Goal: Task Accomplishment & Management: Complete application form

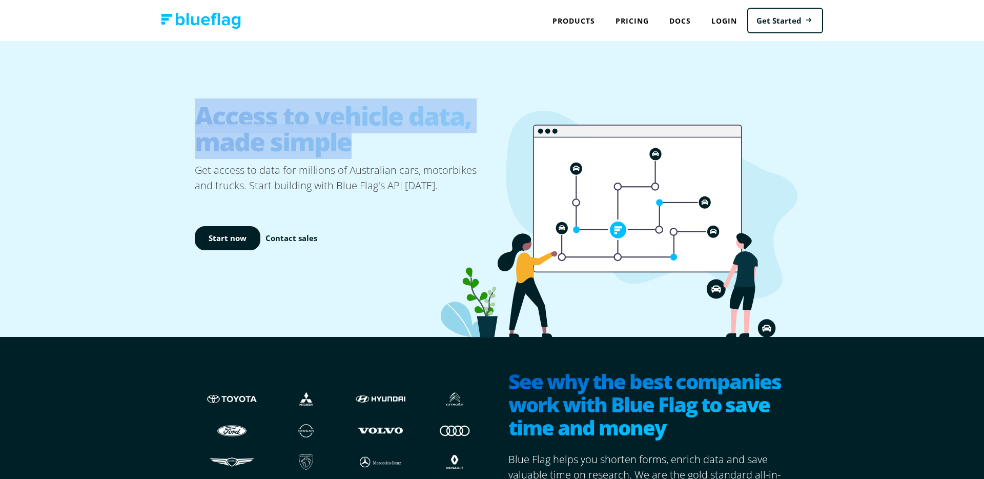
drag, startPoint x: 183, startPoint y: 116, endPoint x: 183, endPoint y: 159, distance: 42.6
click at [183, 159] on div "Access to vehicle data, made simple Get access to data for millions of Australi…" at bounding box center [492, 189] width 984 height 296
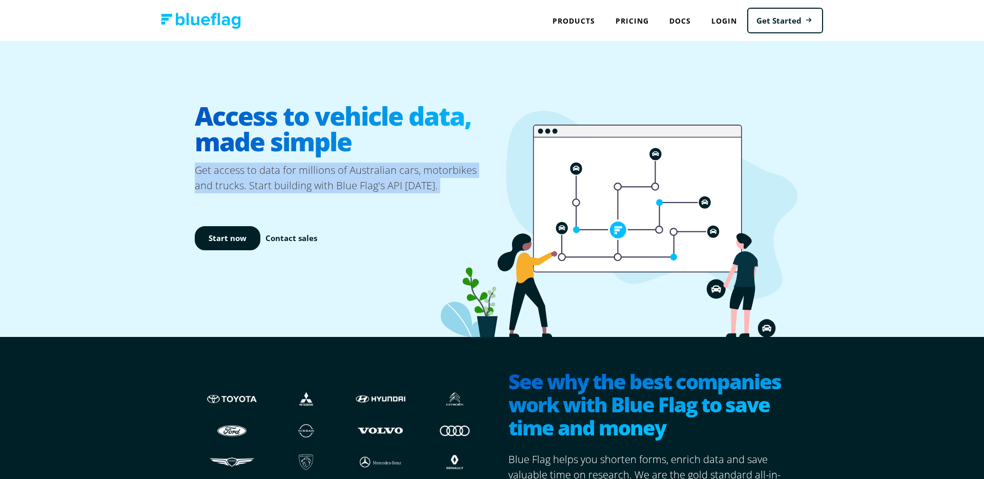
drag, startPoint x: 189, startPoint y: 199, endPoint x: 188, endPoint y: 168, distance: 31.8
click at [188, 168] on div "Access to vehicle data, made simple Get access to data for millions of Australi…" at bounding box center [492, 189] width 615 height 296
click at [173, 186] on div "Access to vehicle data, made simple Get access to data for millions of Australi…" at bounding box center [492, 189] width 984 height 296
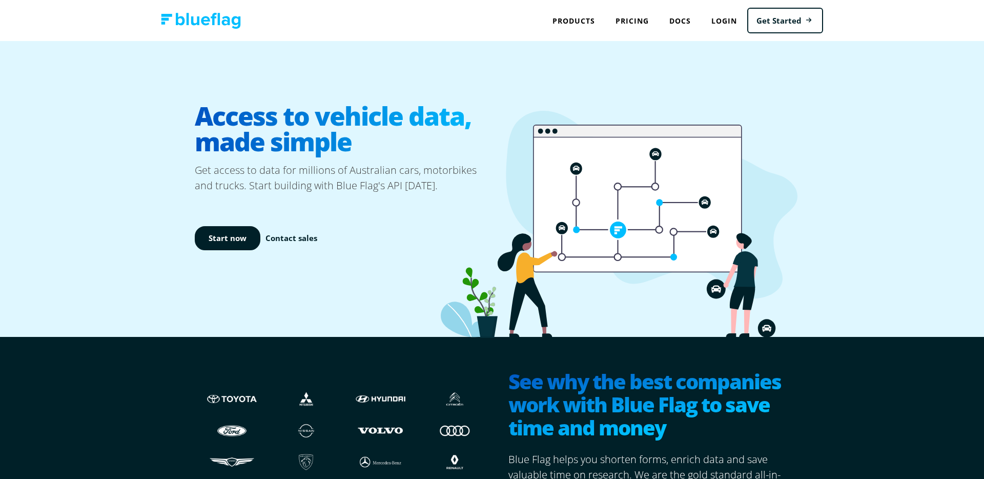
scroll to position [47, 0]
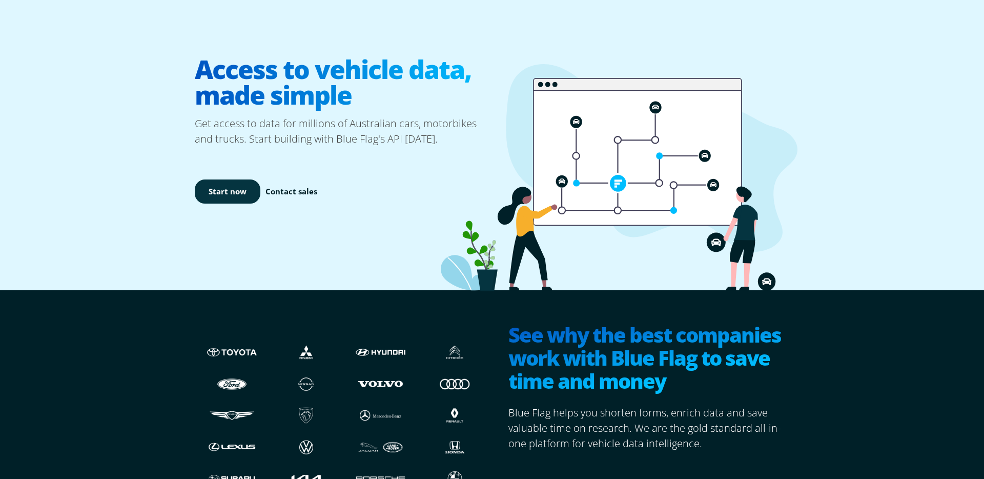
click at [228, 188] on link "Start now" at bounding box center [228, 191] width 66 height 24
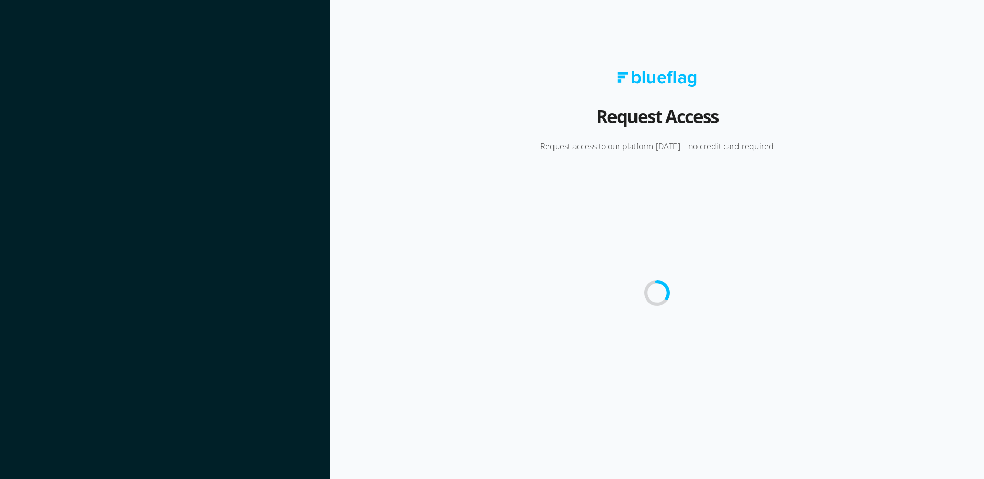
click at [153, 191] on section at bounding box center [165, 239] width 330 height 479
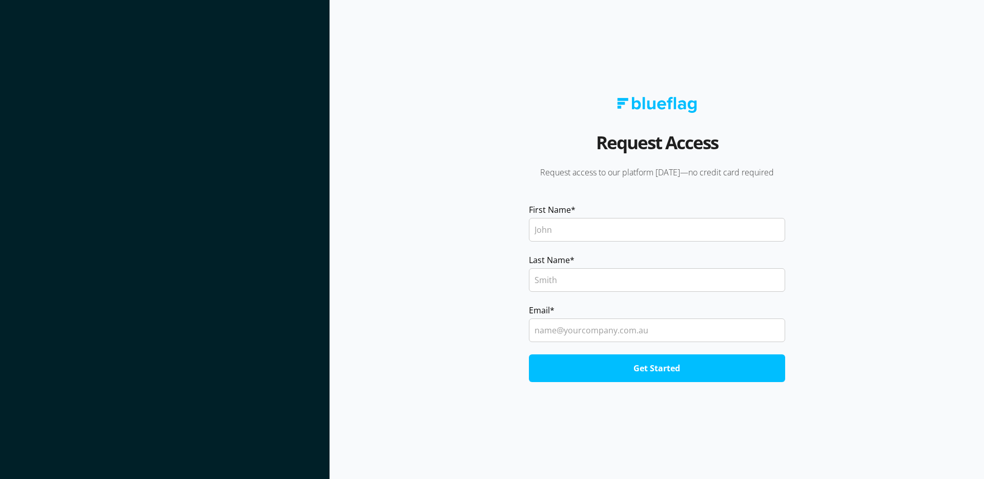
click at [318, 151] on section at bounding box center [165, 239] width 330 height 479
